Goal: Find specific page/section: Find specific page/section

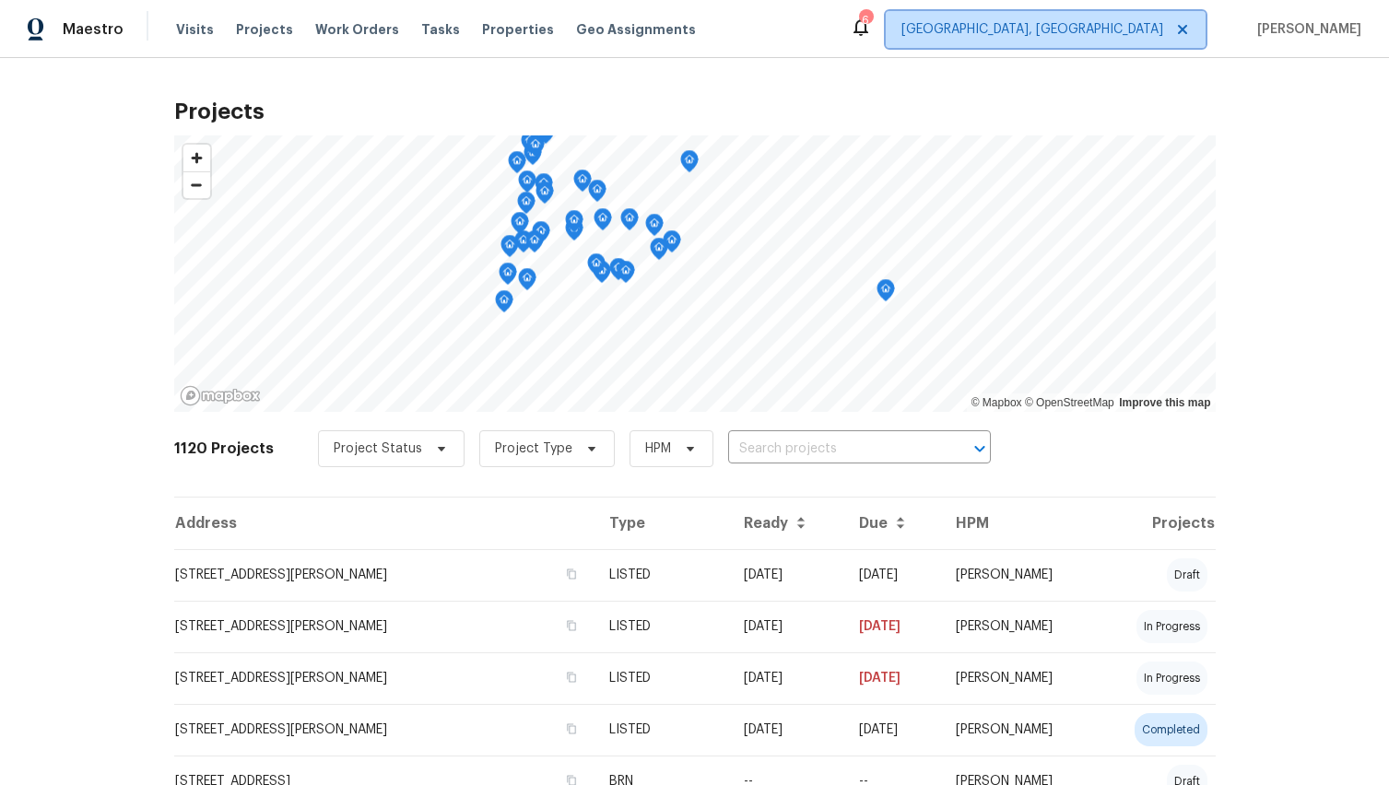
click at [1118, 29] on span "[GEOGRAPHIC_DATA], [GEOGRAPHIC_DATA]" at bounding box center [1032, 29] width 262 height 18
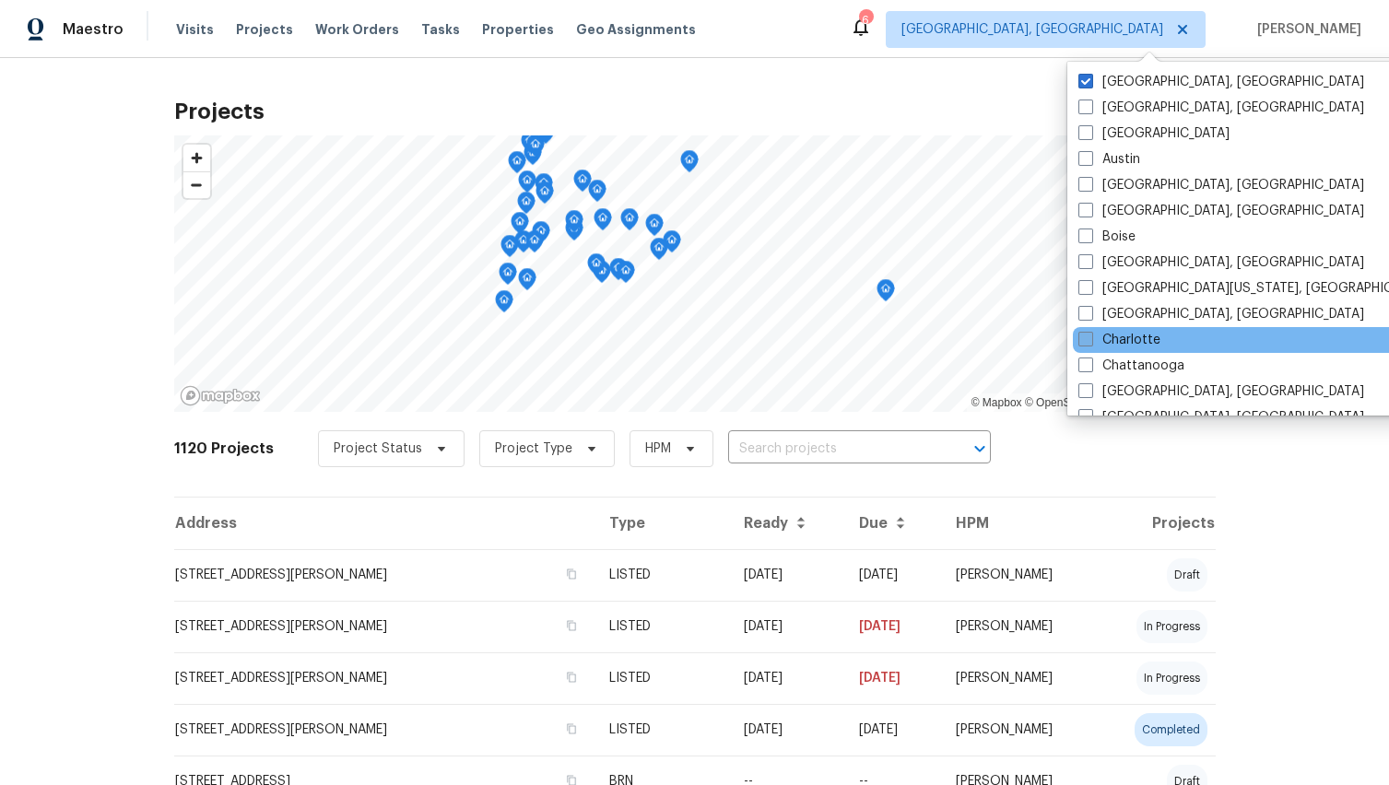
click at [1089, 342] on span at bounding box center [1085, 339] width 15 height 15
click at [1089, 342] on input "Charlotte" at bounding box center [1084, 337] width 12 height 12
checkbox input "true"
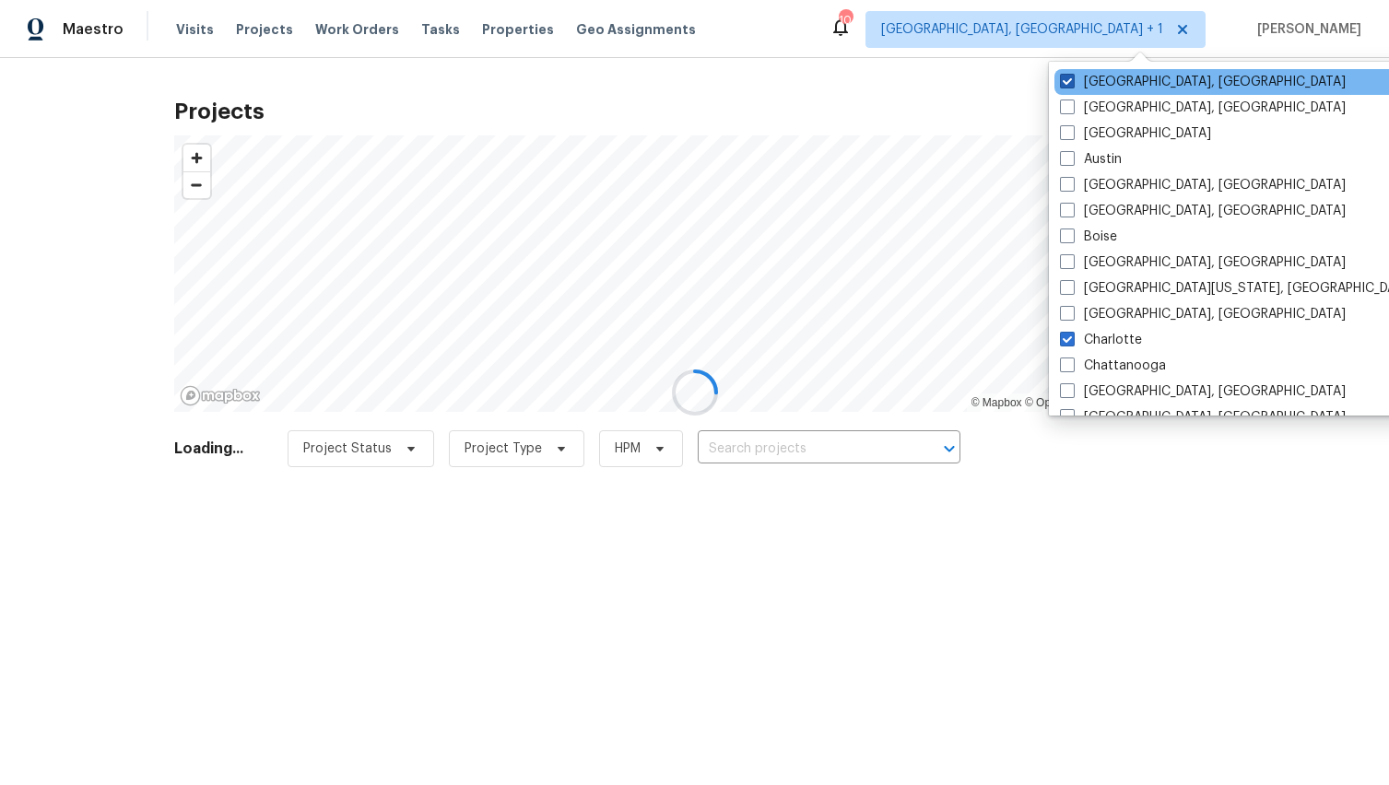
click at [1067, 76] on span at bounding box center [1067, 81] width 15 height 15
click at [1067, 76] on input "[GEOGRAPHIC_DATA], [GEOGRAPHIC_DATA]" at bounding box center [1066, 79] width 12 height 12
checkbox input "false"
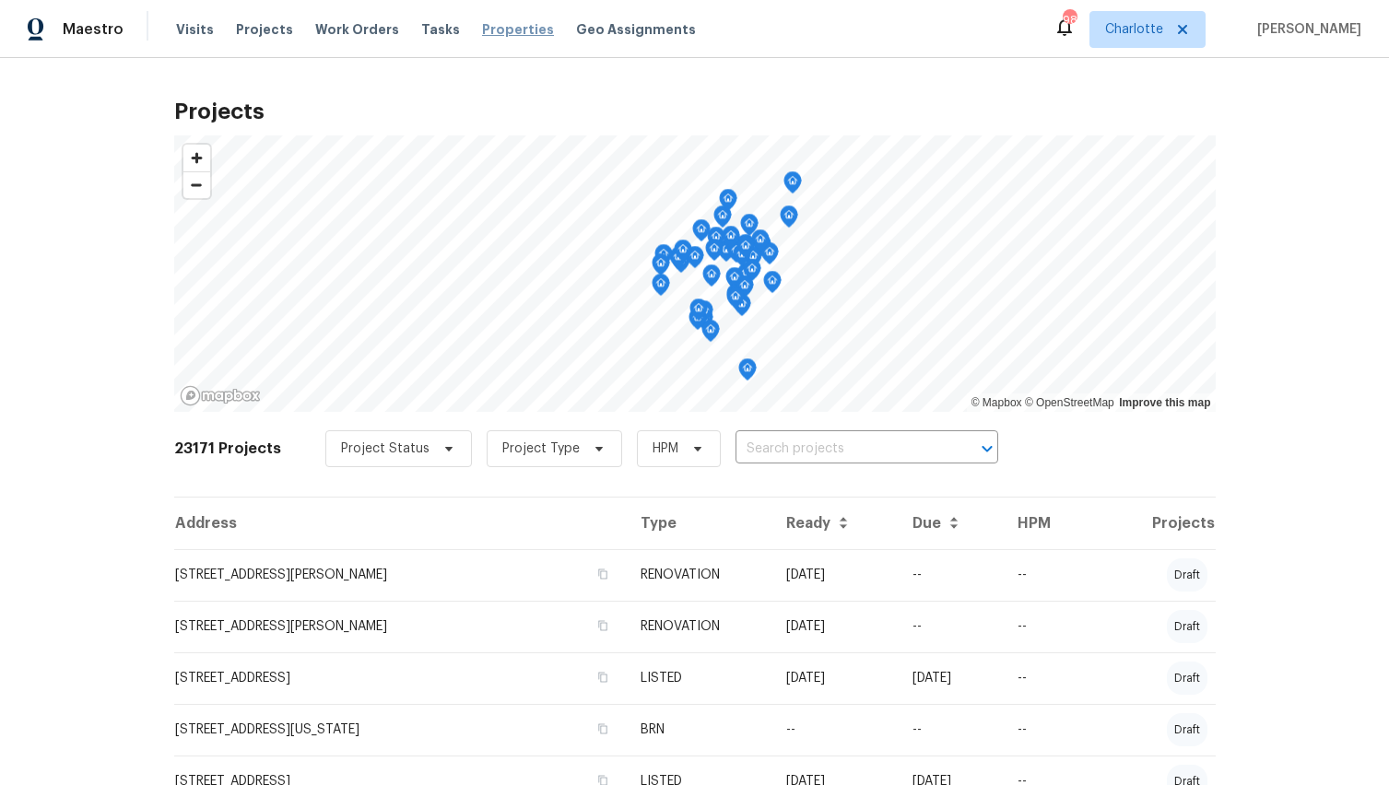
click at [510, 30] on span "Properties" at bounding box center [518, 29] width 72 height 18
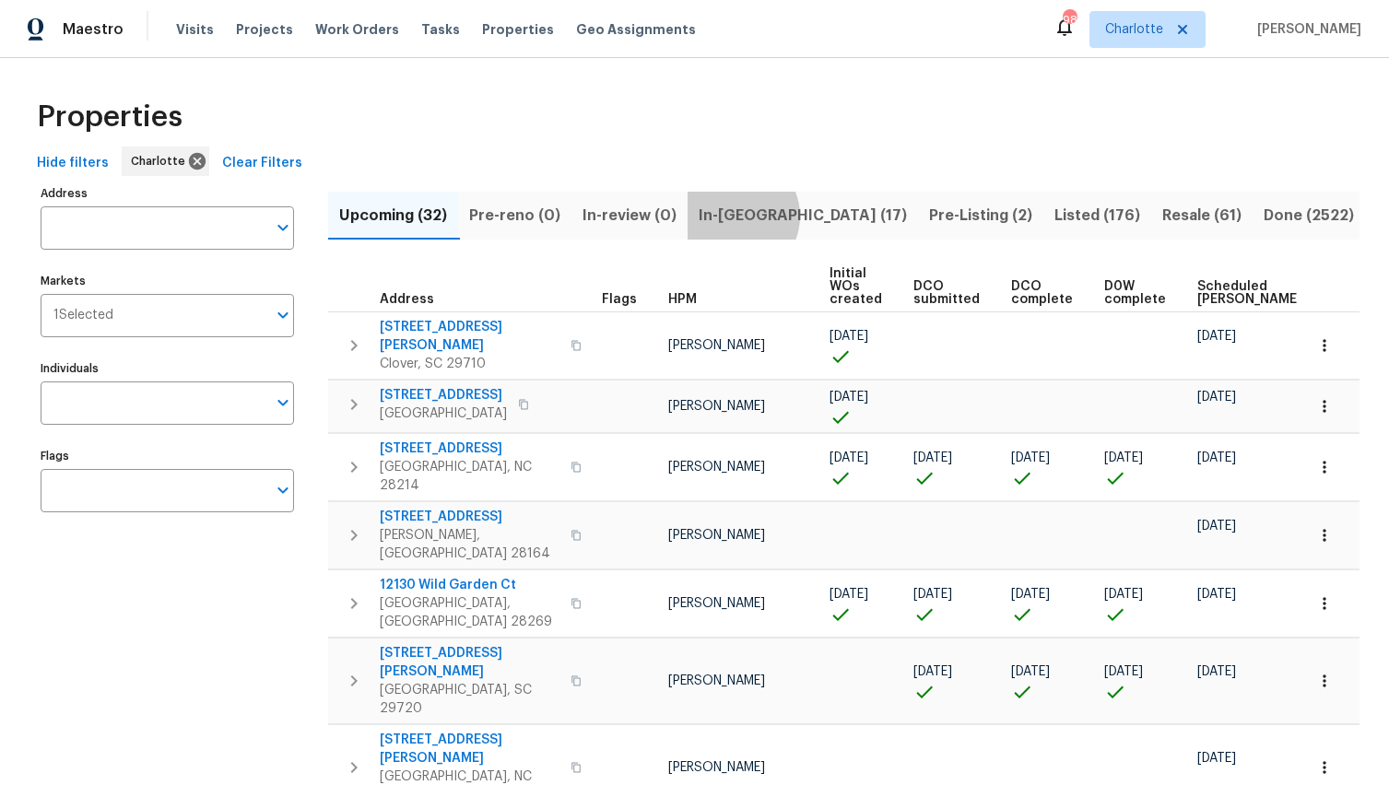
click at [733, 216] on span "In-[GEOGRAPHIC_DATA] (17)" at bounding box center [802, 216] width 208 height 26
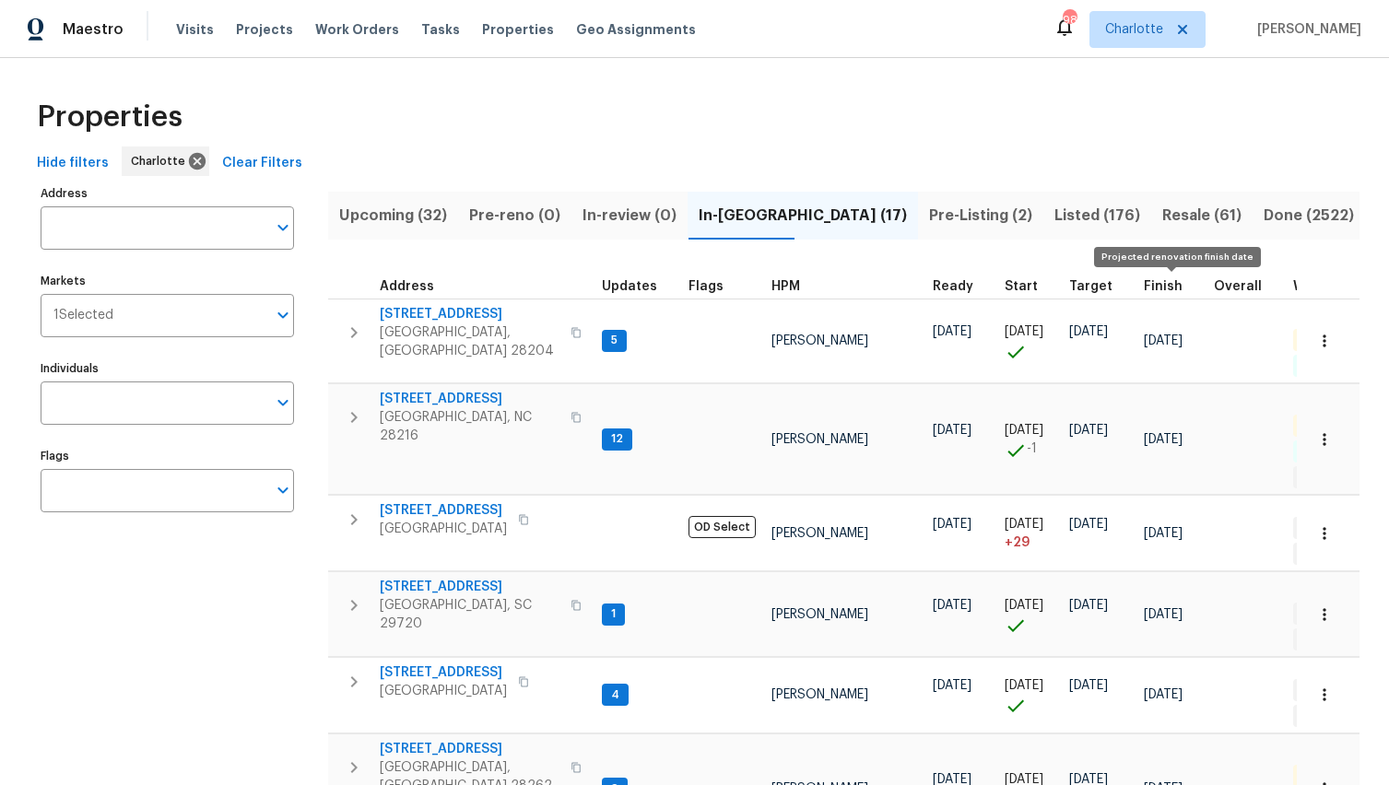
click at [1162, 288] on span "Finish" at bounding box center [1163, 286] width 39 height 13
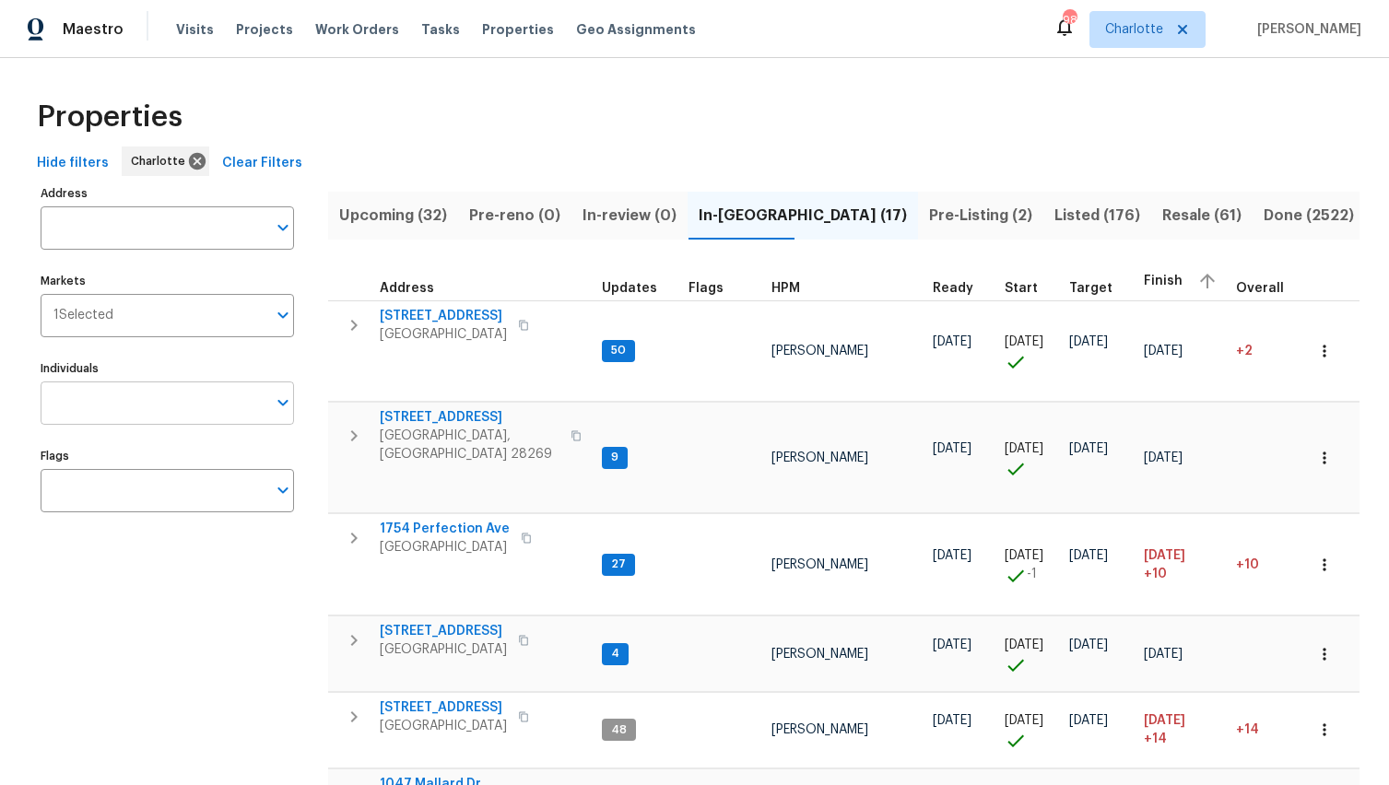
click at [124, 404] on input "Individuals" at bounding box center [154, 402] width 226 height 43
